Goal: Navigation & Orientation: Find specific page/section

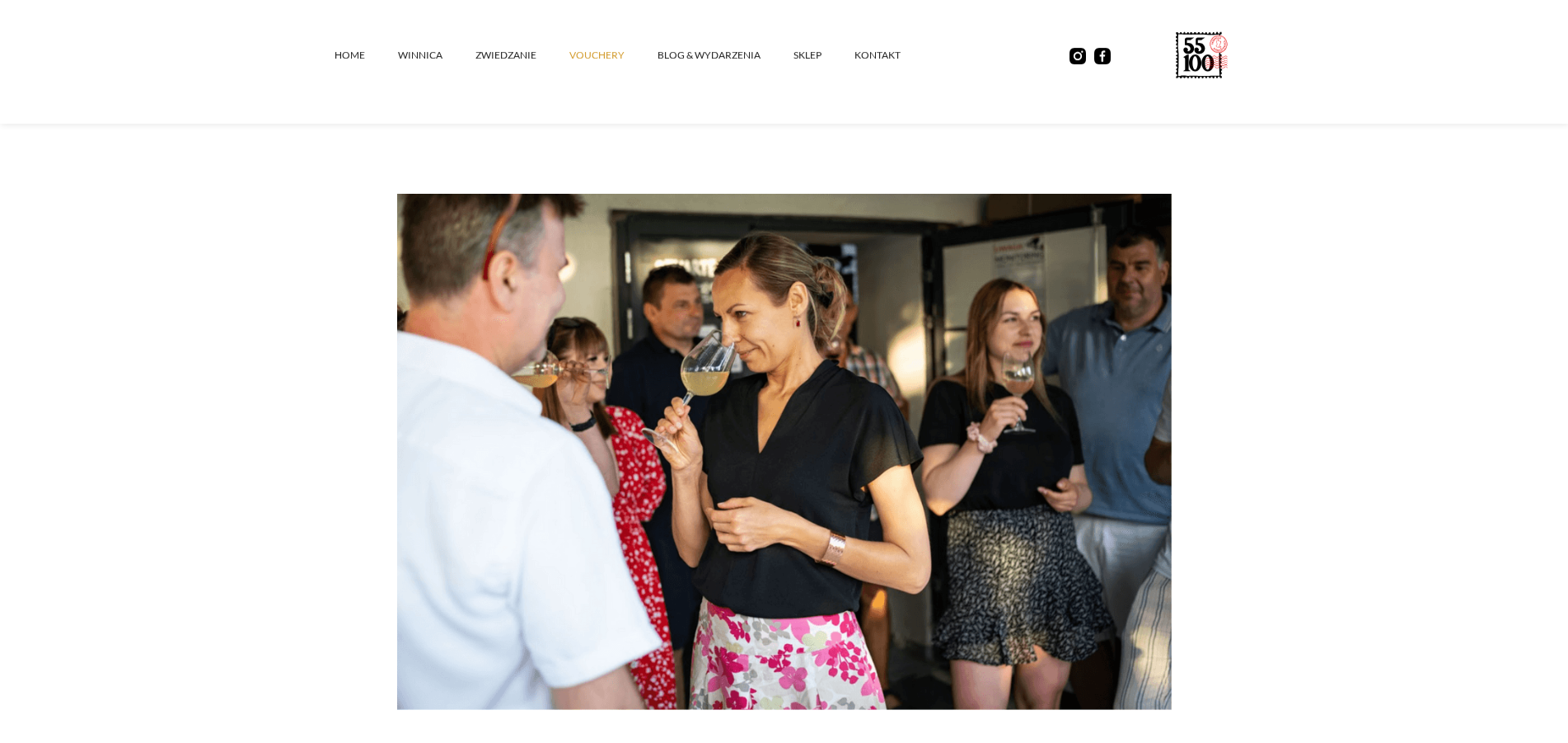
scroll to position [1934, 0]
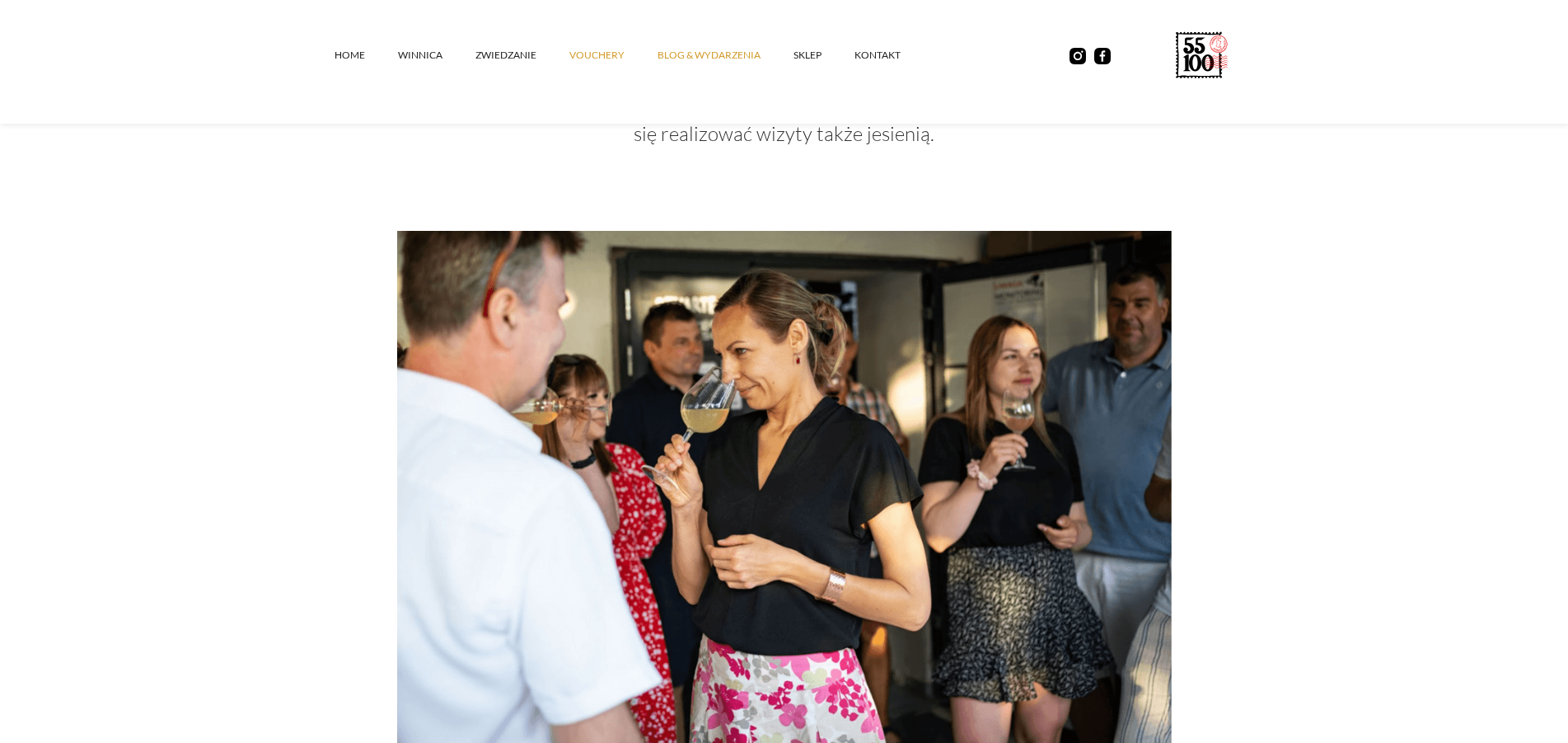
click at [699, 56] on link "Blog & Wydarzenia" at bounding box center [725, 55] width 136 height 49
click at [349, 57] on link "Home" at bounding box center [366, 55] width 64 height 49
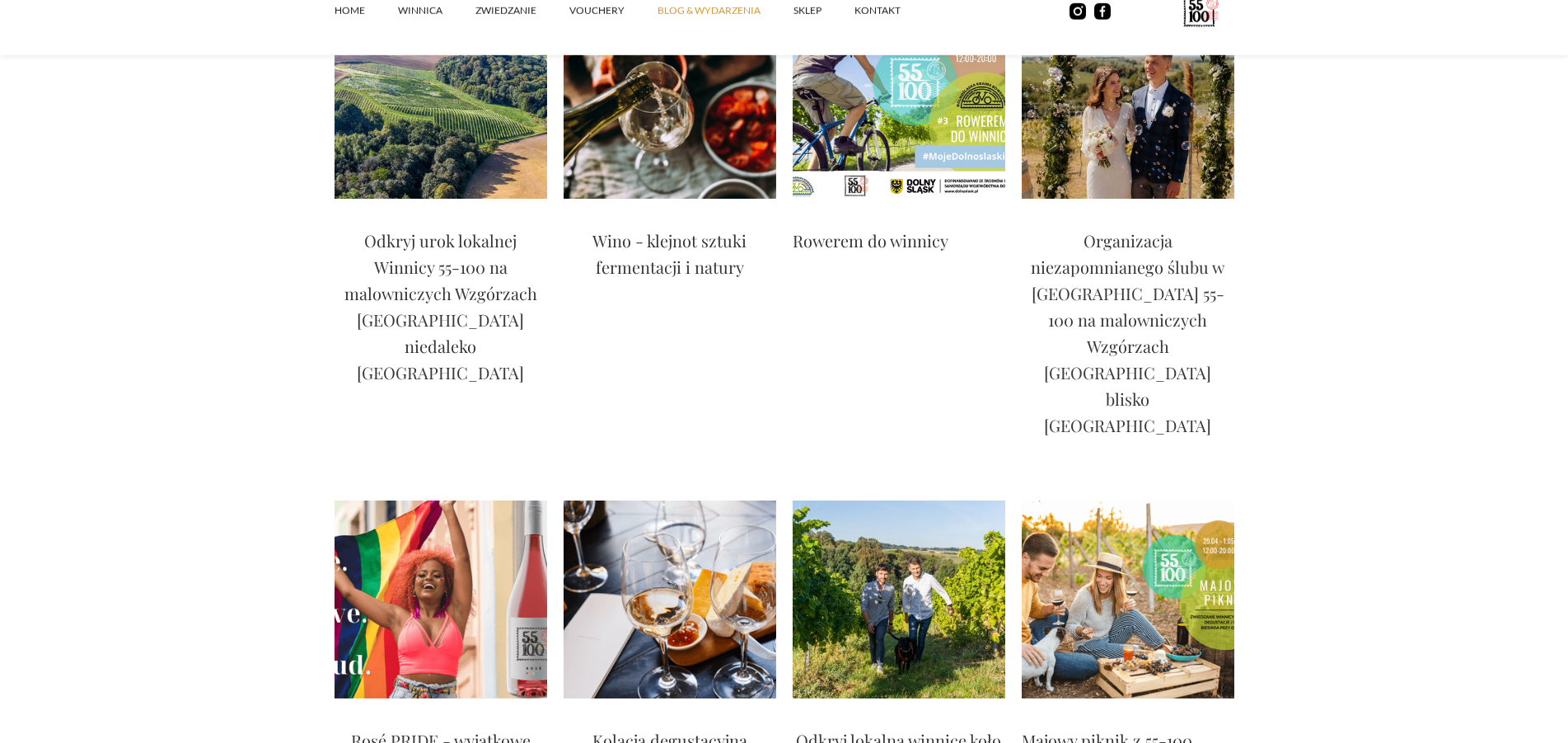
scroll to position [2690, 0]
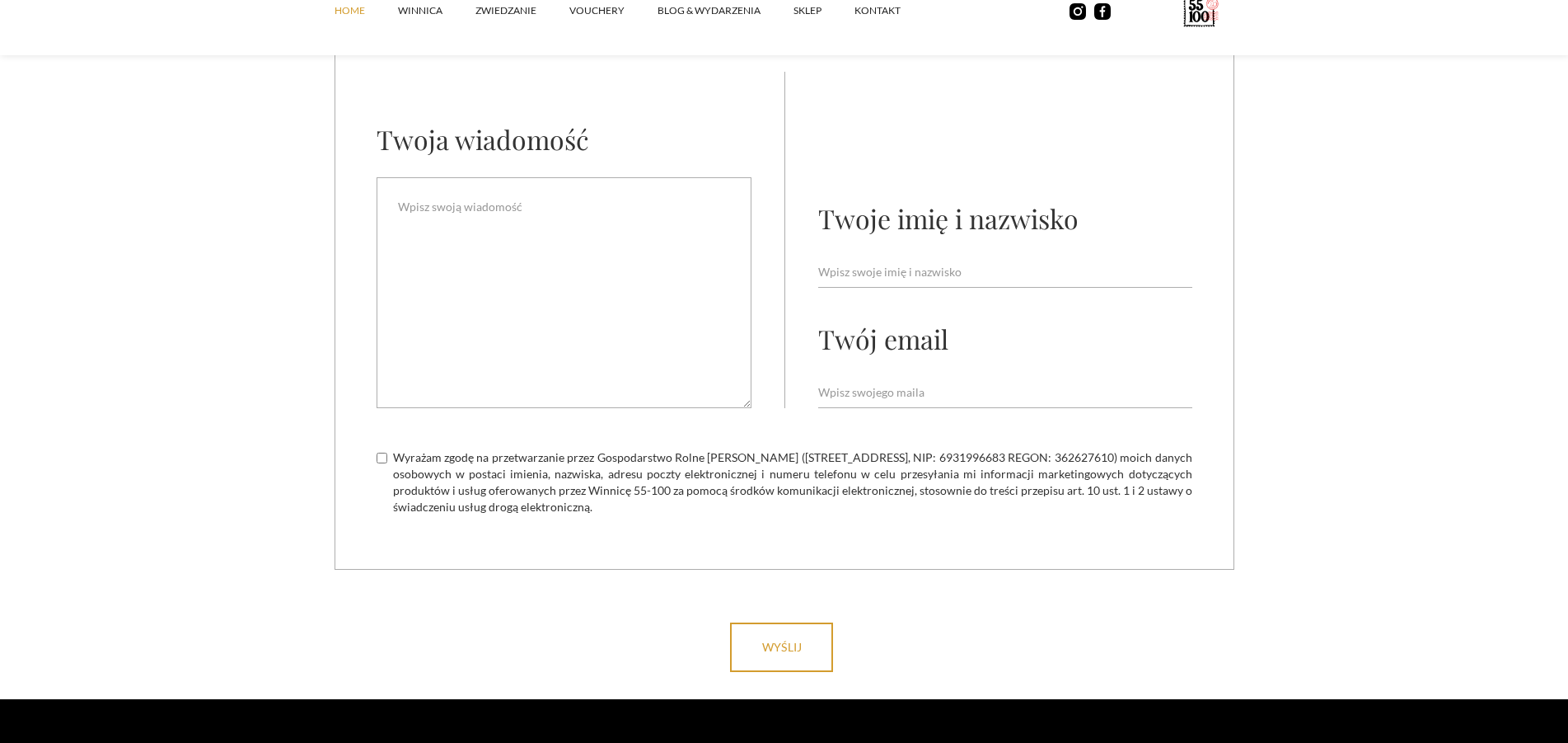
scroll to position [6557, 0]
